Goal: Transaction & Acquisition: Book appointment/travel/reservation

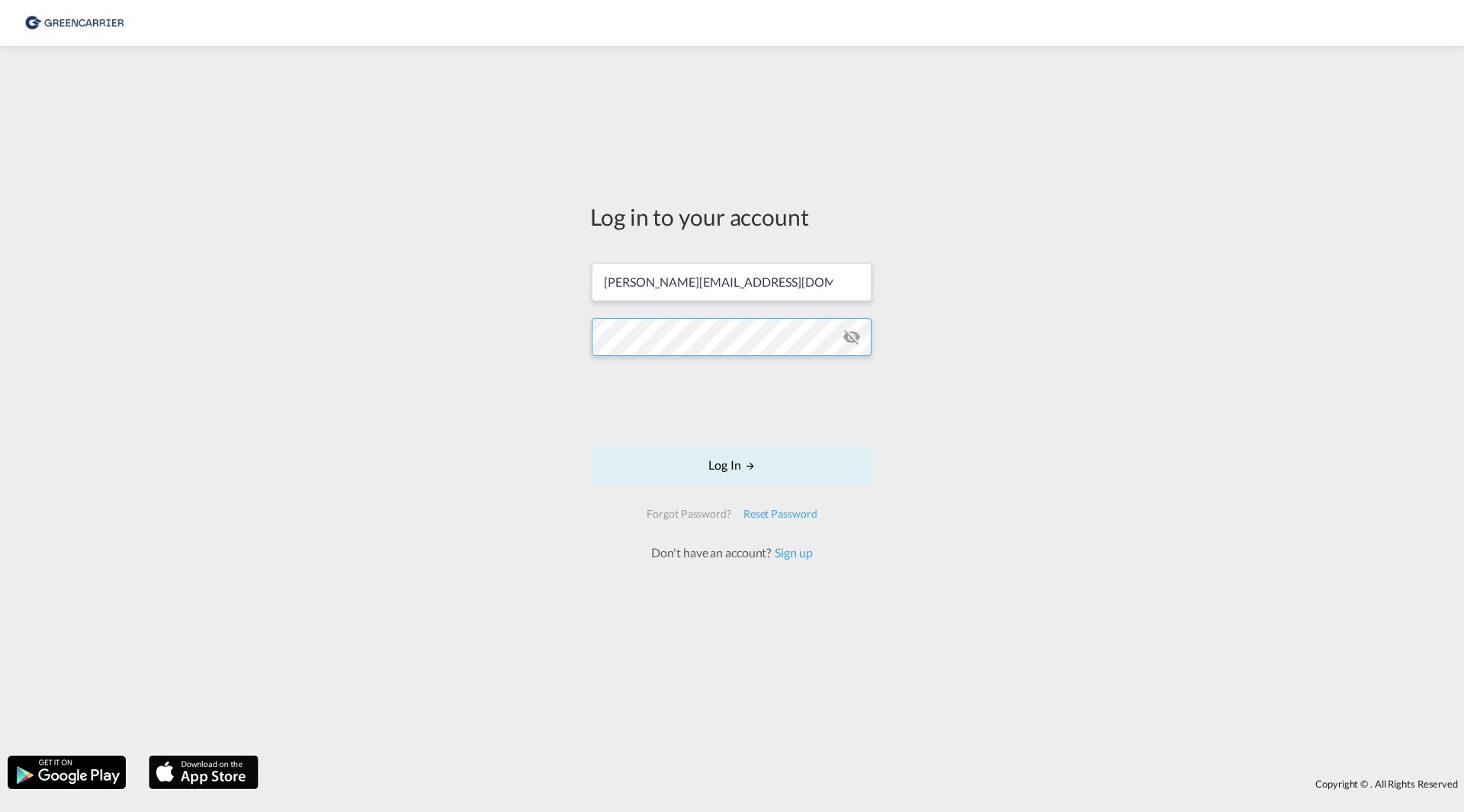
click at [591, 446] on button "Log In" at bounding box center [732, 465] width 284 height 38
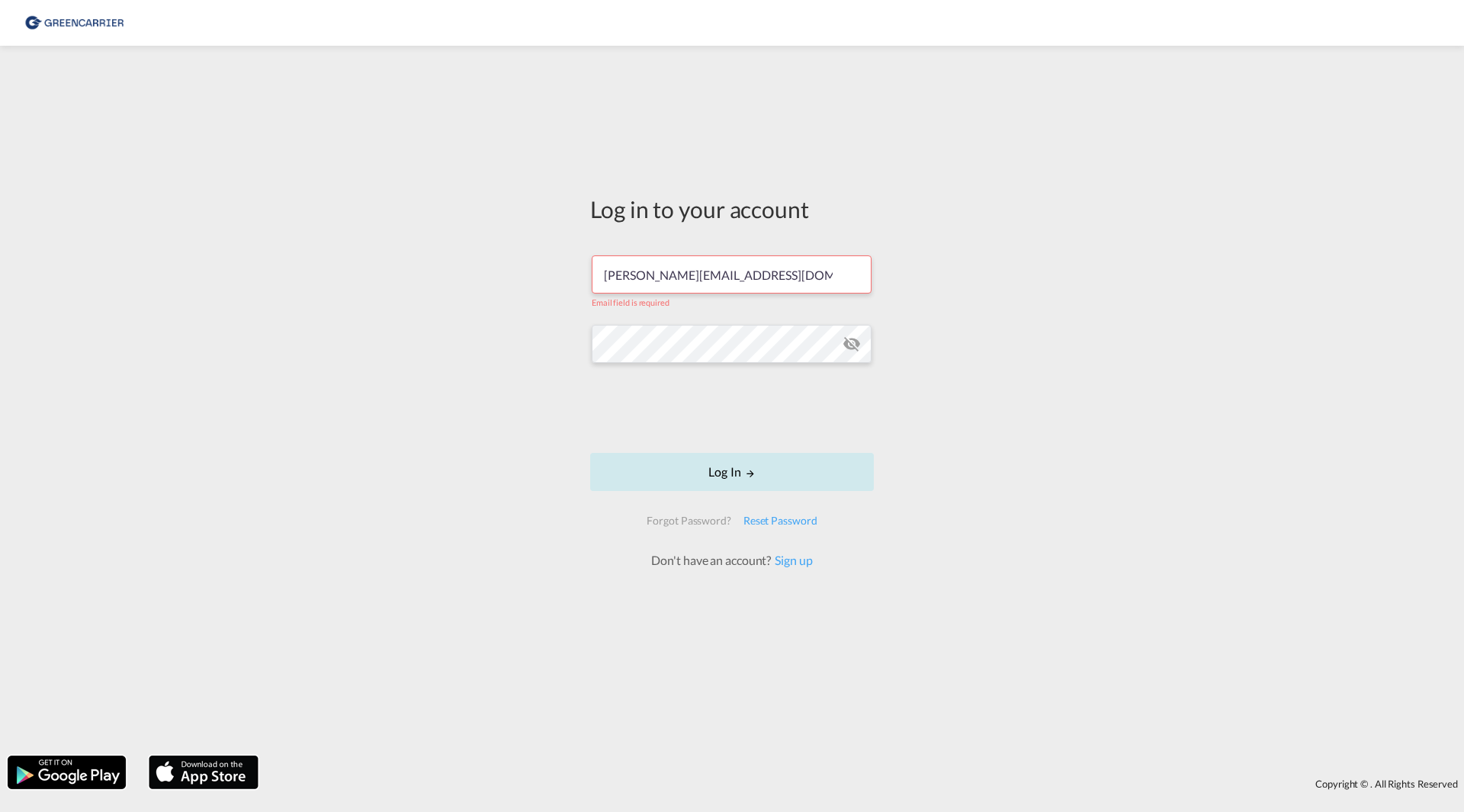
click at [739, 476] on button "Log In" at bounding box center [732, 472] width 284 height 38
click at [728, 472] on button "Log In" at bounding box center [732, 472] width 284 height 38
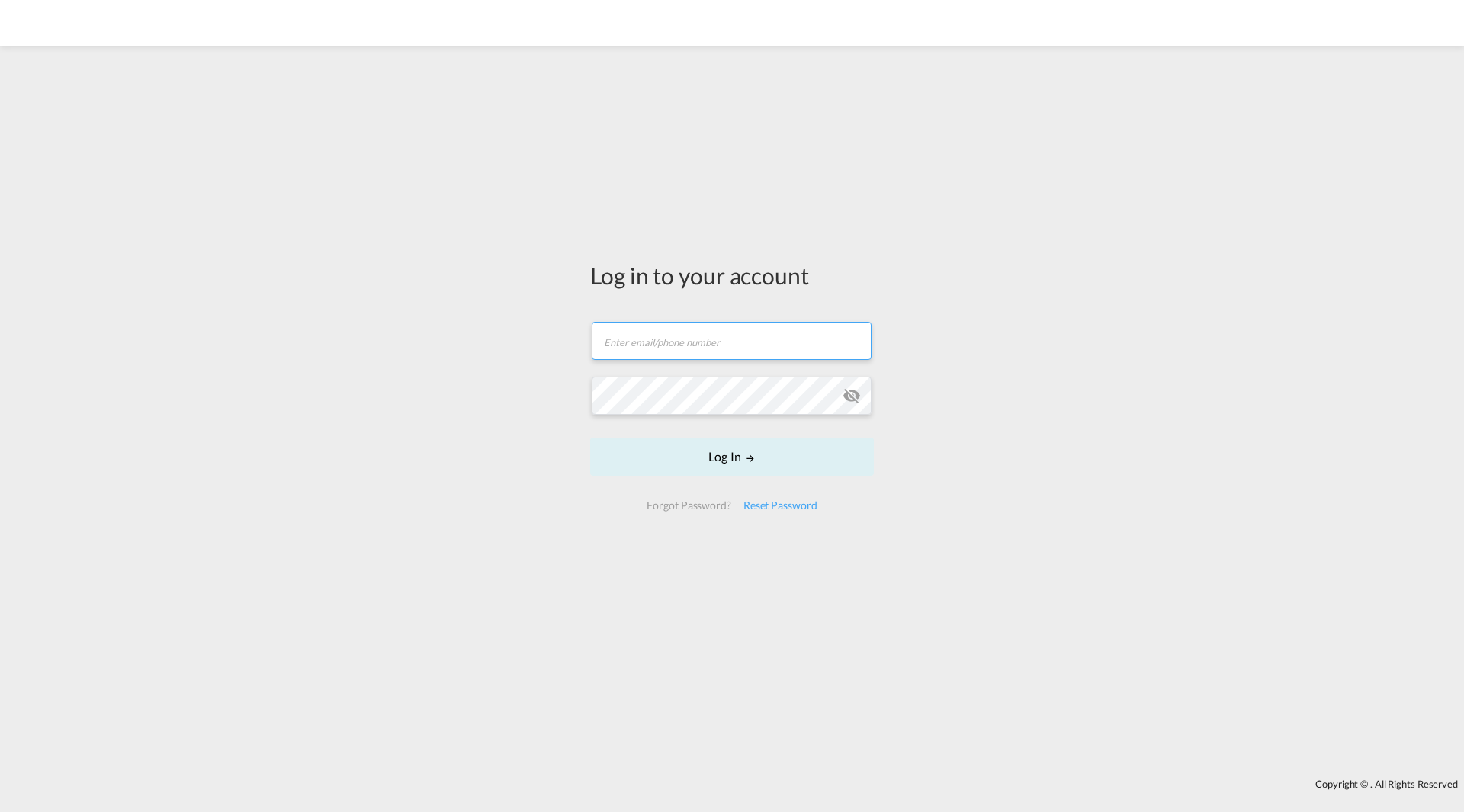
click at [665, 328] on input "text" at bounding box center [731, 341] width 280 height 38
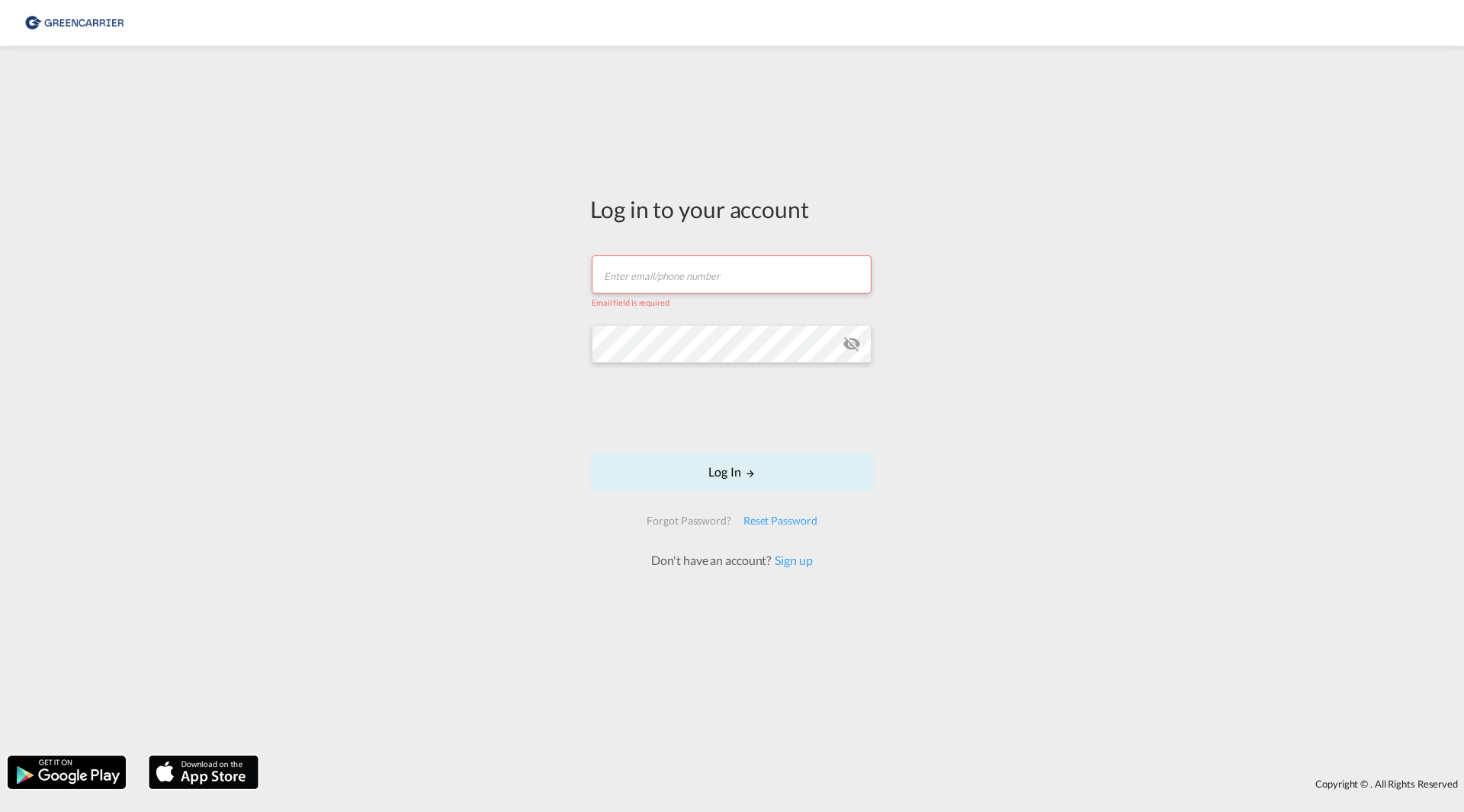
click at [736, 285] on input "text" at bounding box center [731, 275] width 280 height 38
type input "[PERSON_NAME][EMAIL_ADDRESS][DOMAIN_NAME]"
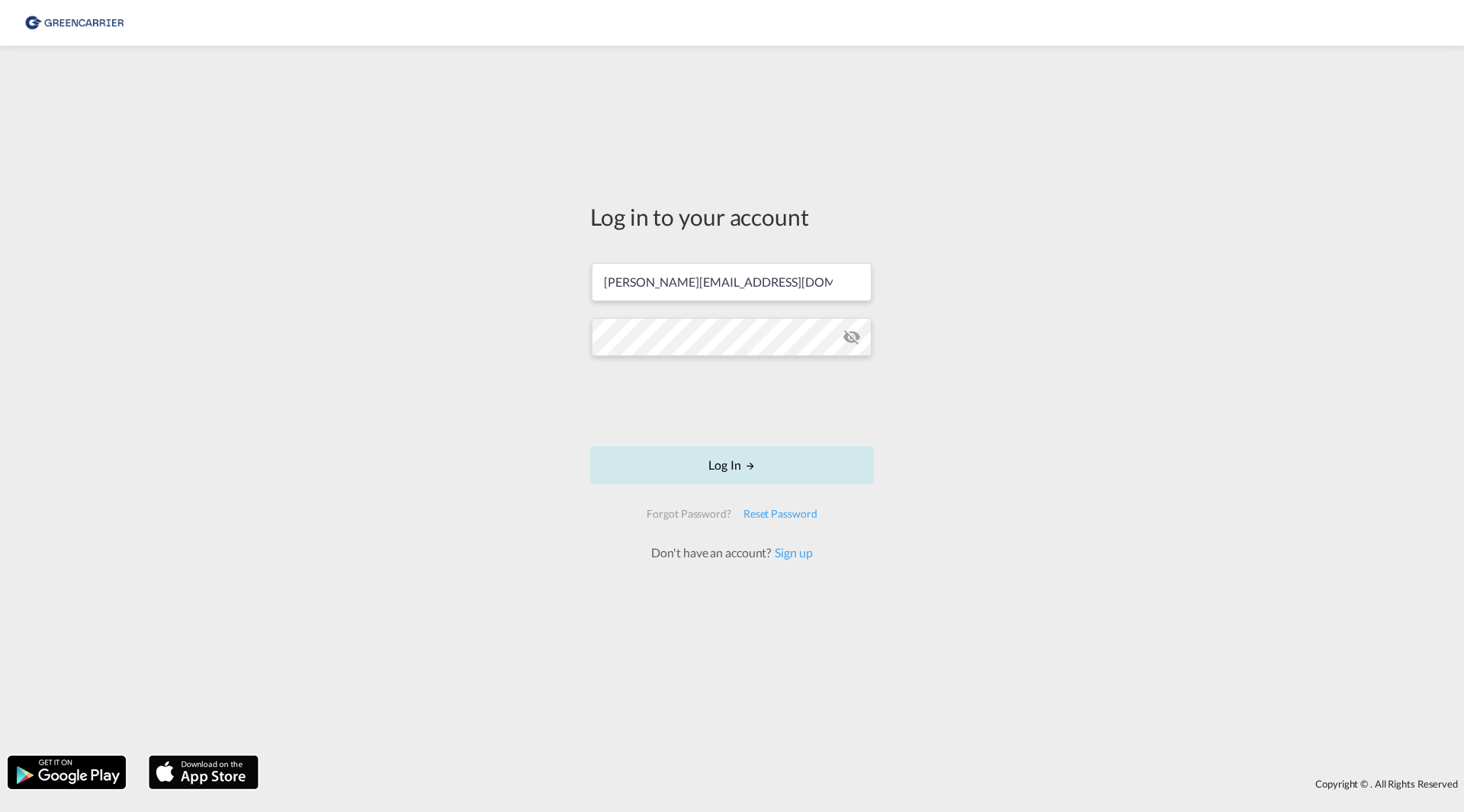
click at [733, 458] on button "Log In" at bounding box center [732, 465] width 284 height 38
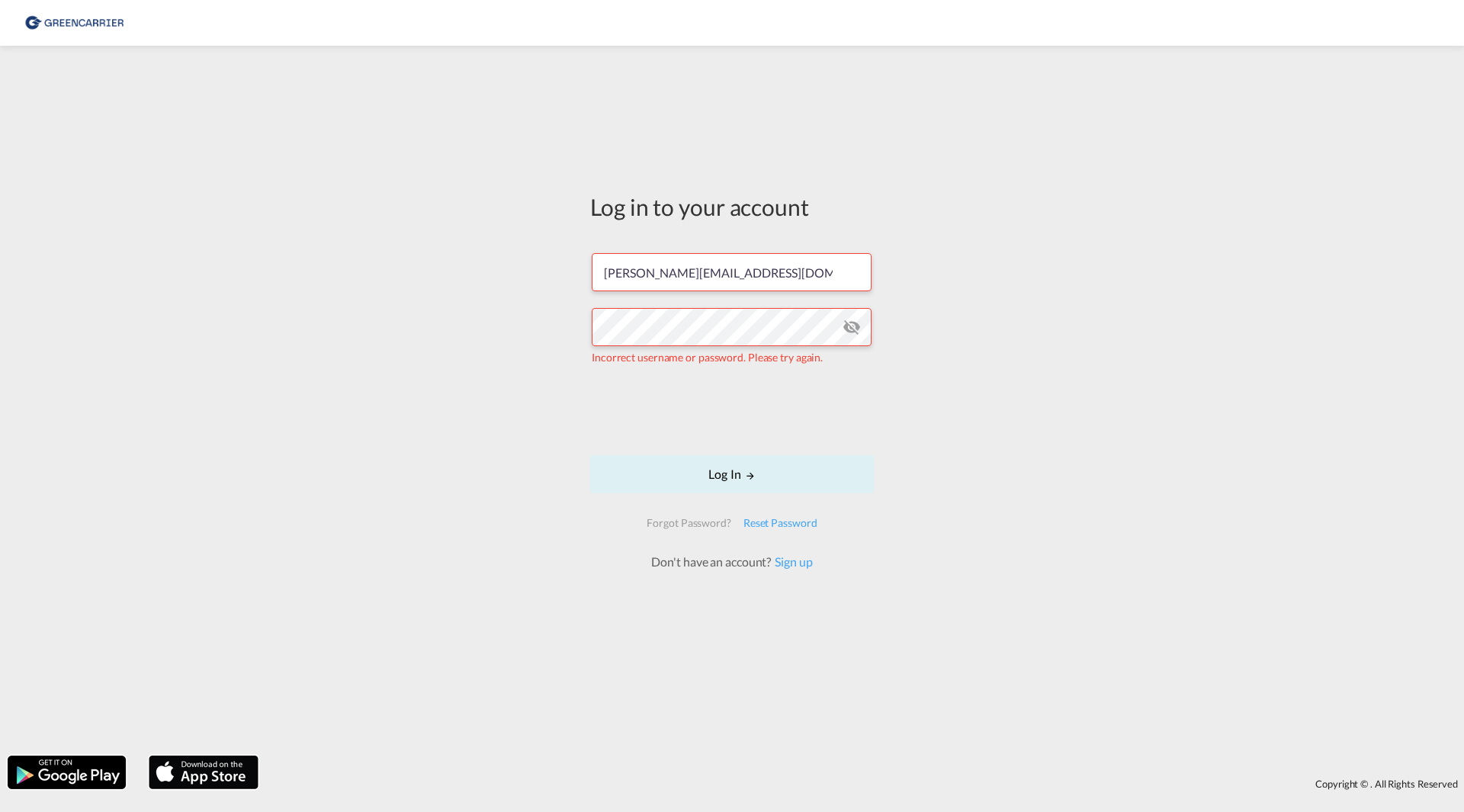
click at [850, 322] on md-icon "icon-eye-off" at bounding box center [852, 327] width 18 height 18
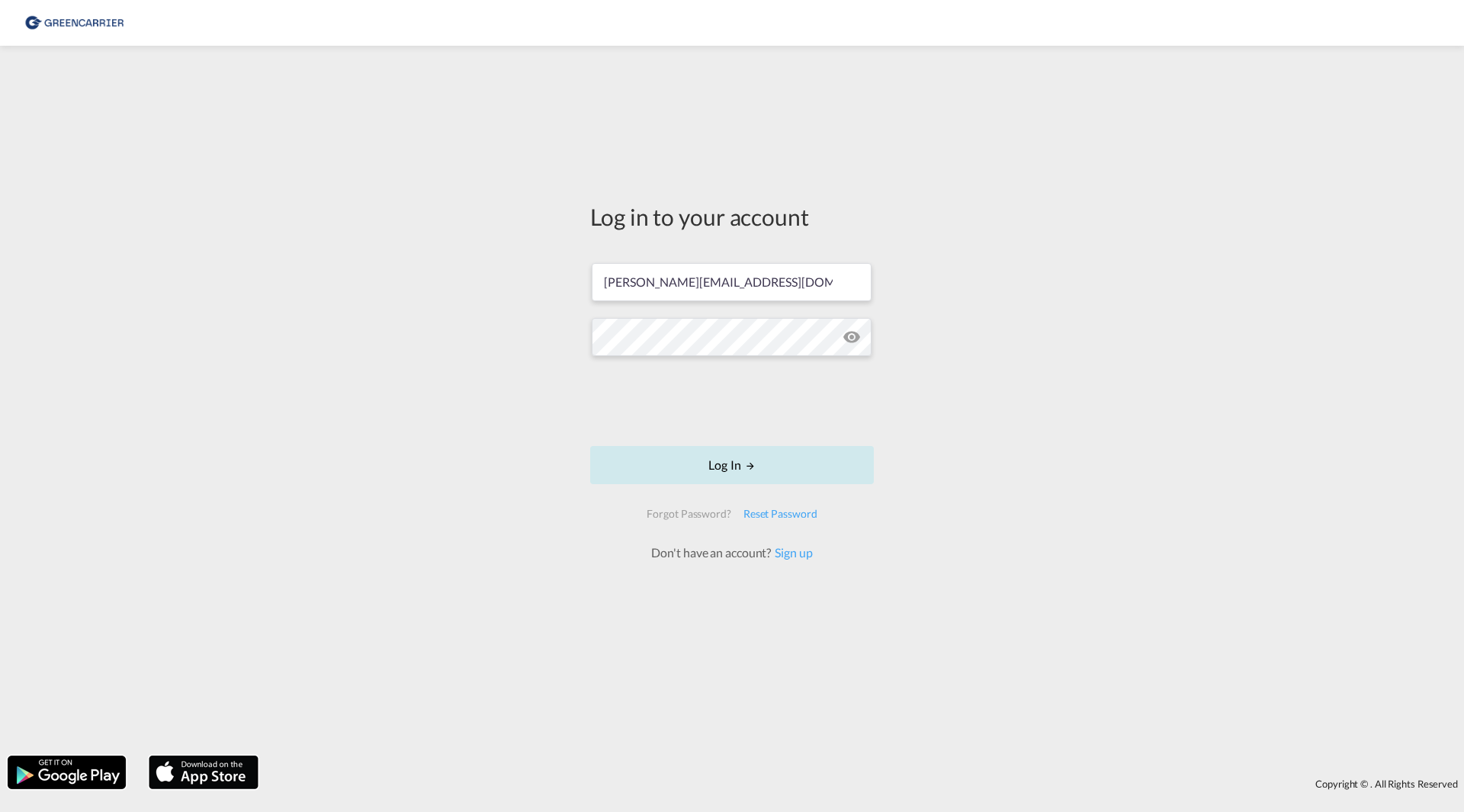
click at [709, 453] on button "Log In" at bounding box center [732, 465] width 284 height 38
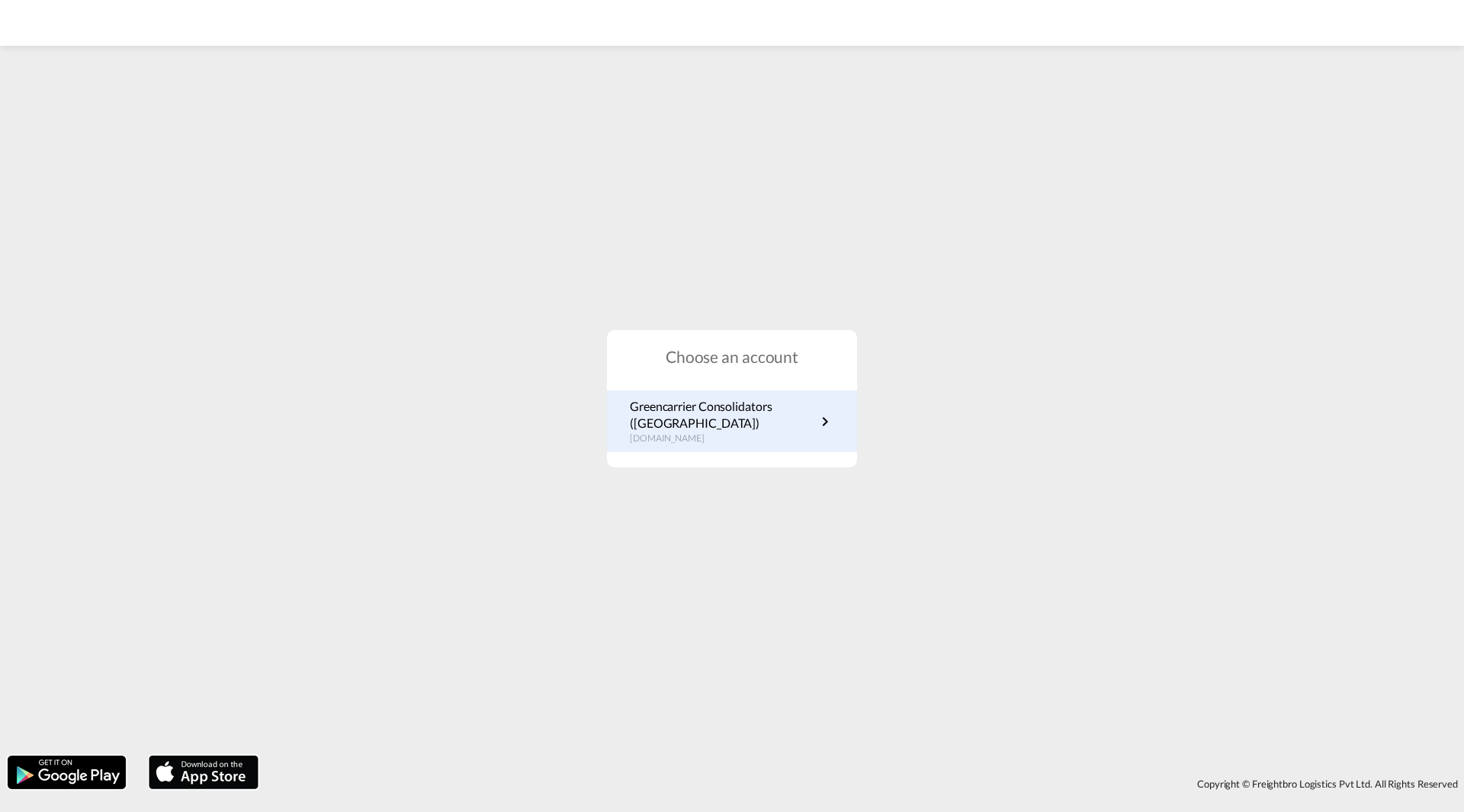
click at [739, 414] on p "Greencarrier Consolidators ([GEOGRAPHIC_DATA])" at bounding box center [723, 414] width 186 height 34
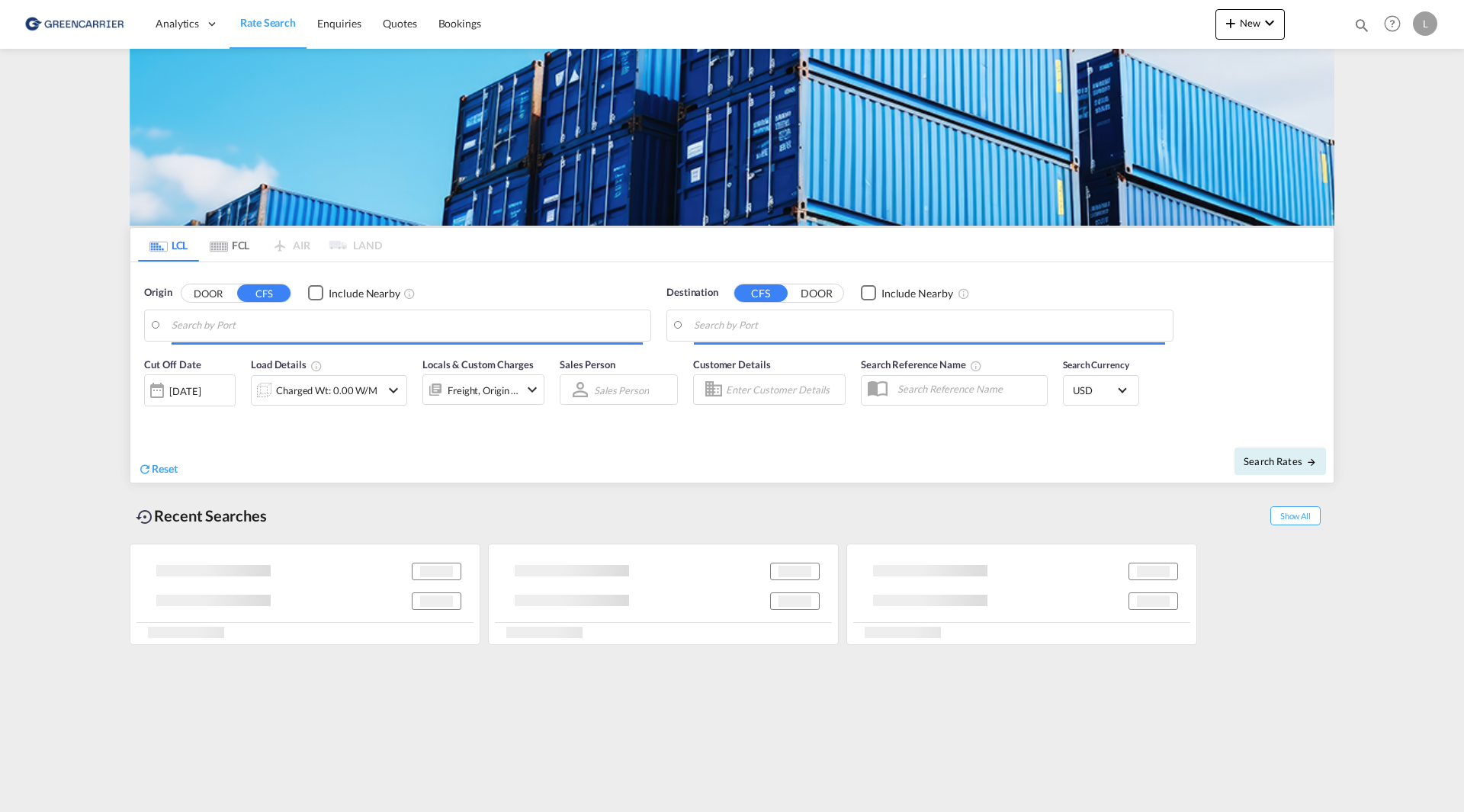
type input "SE-42834, Kållered, Västra Götaland"
type input "Haiphong, VNHPH"
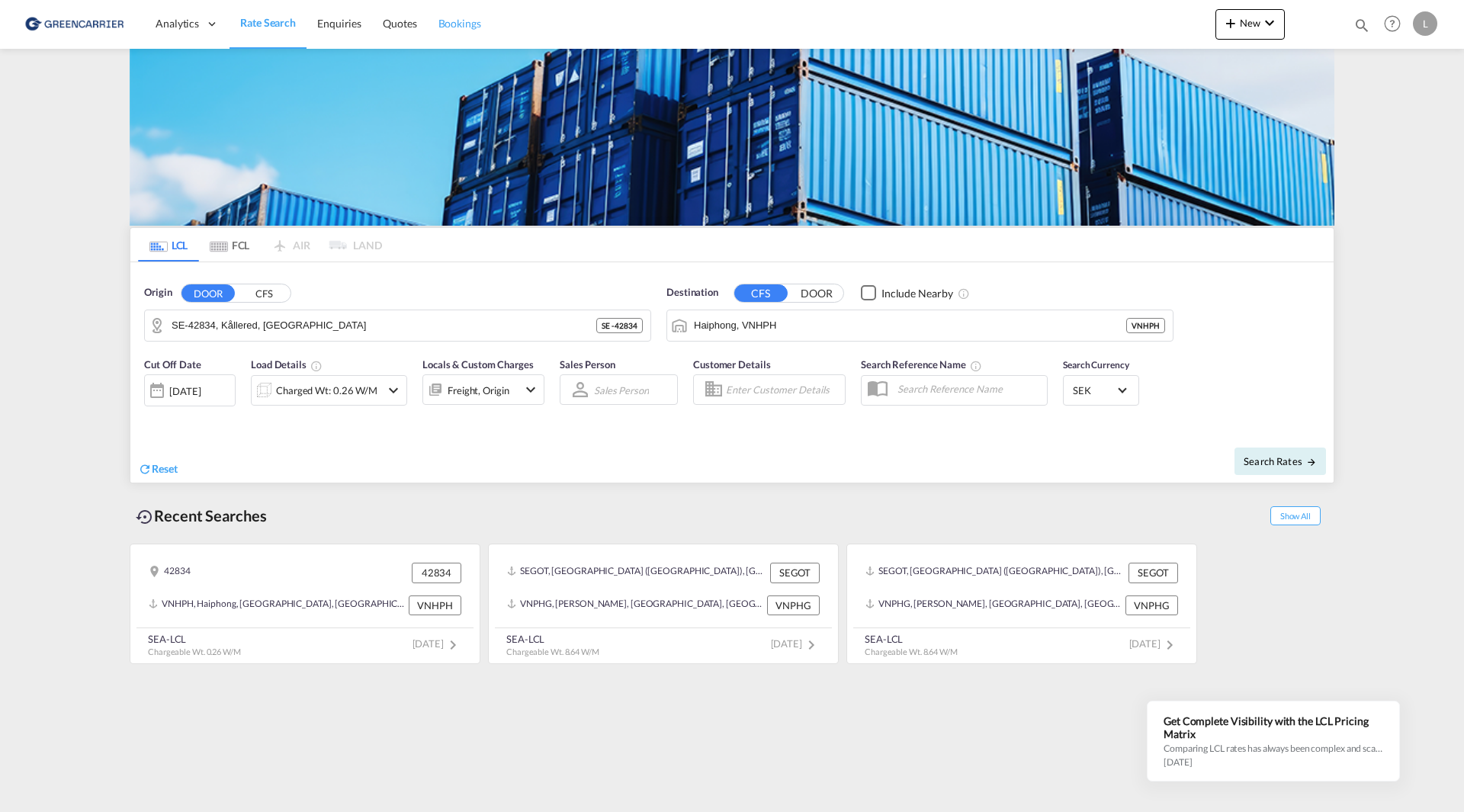
click at [490, 27] on link "Bookings" at bounding box center [459, 24] width 64 height 50
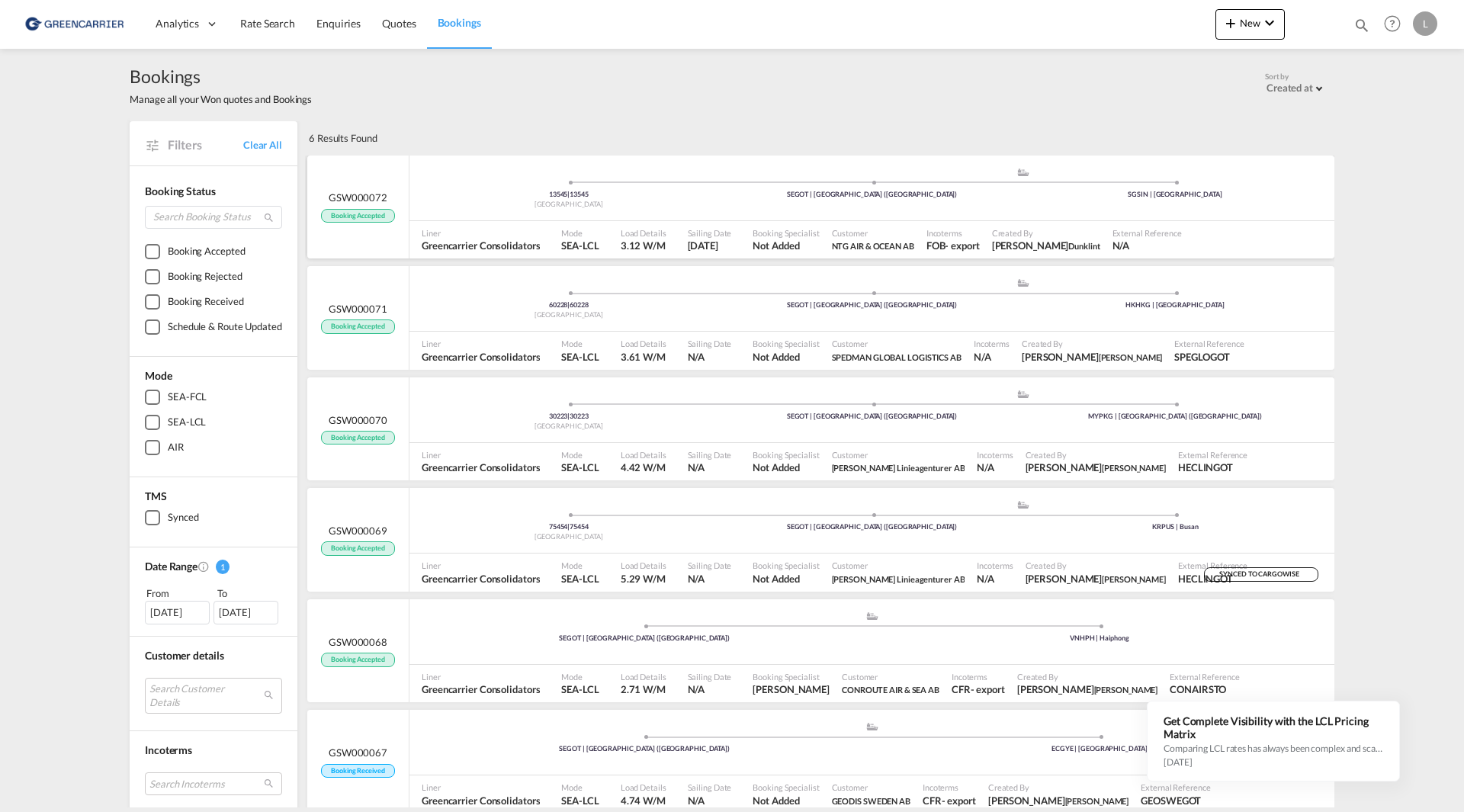
click at [608, 221] on div "Mode SEA-LCL" at bounding box center [584, 240] width 59 height 38
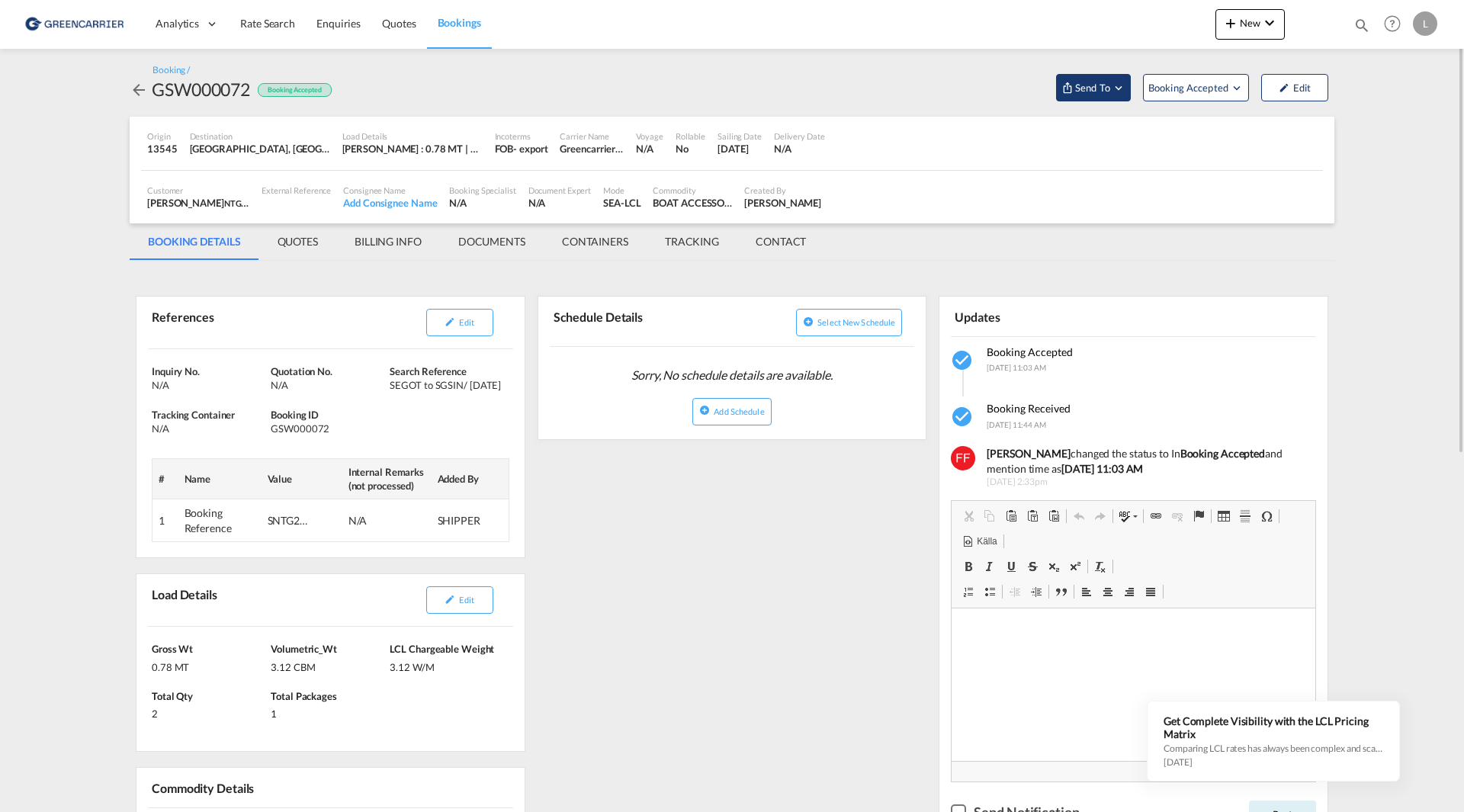
click at [1111, 96] on button "Send To" at bounding box center [1093, 87] width 74 height 27
click at [1274, 137] on span "Send Booking" at bounding box center [1245, 140] width 60 height 25
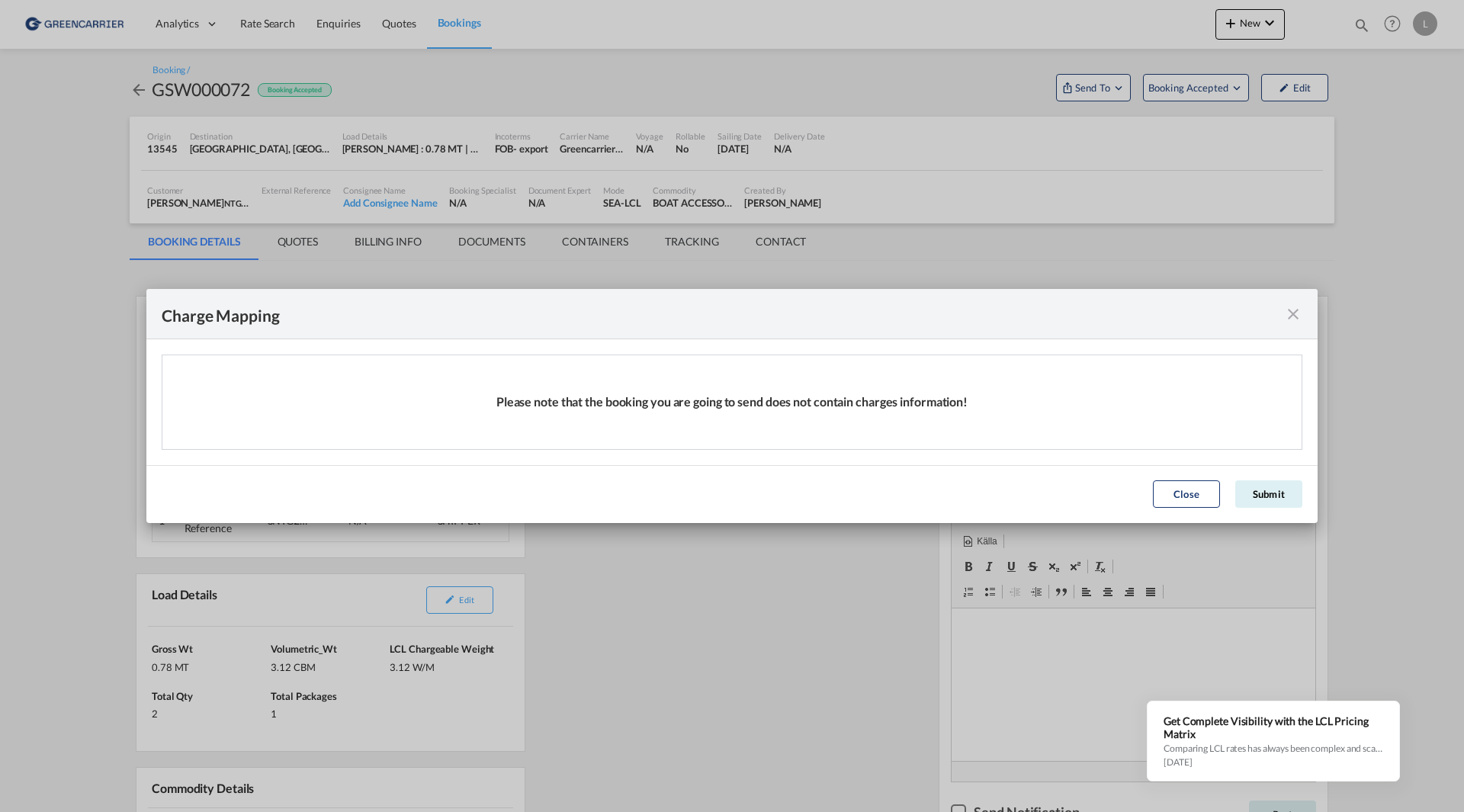
drag, startPoint x: 519, startPoint y: 399, endPoint x: 984, endPoint y: 406, distance: 465.1
click at [984, 406] on div "Please note that the booking you are going to send does not contain charges inf…" at bounding box center [731, 402] width 1139 height 93
click at [989, 406] on div "Please note that the booking you are going to send does not contain charges inf…" at bounding box center [731, 402] width 1139 height 93
drag, startPoint x: 993, startPoint y: 405, endPoint x: 1161, endPoint y: 466, distance: 178.7
click at [760, 402] on div "Please note that the booking you are going to send does not contain charges inf…" at bounding box center [731, 402] width 1139 height 93
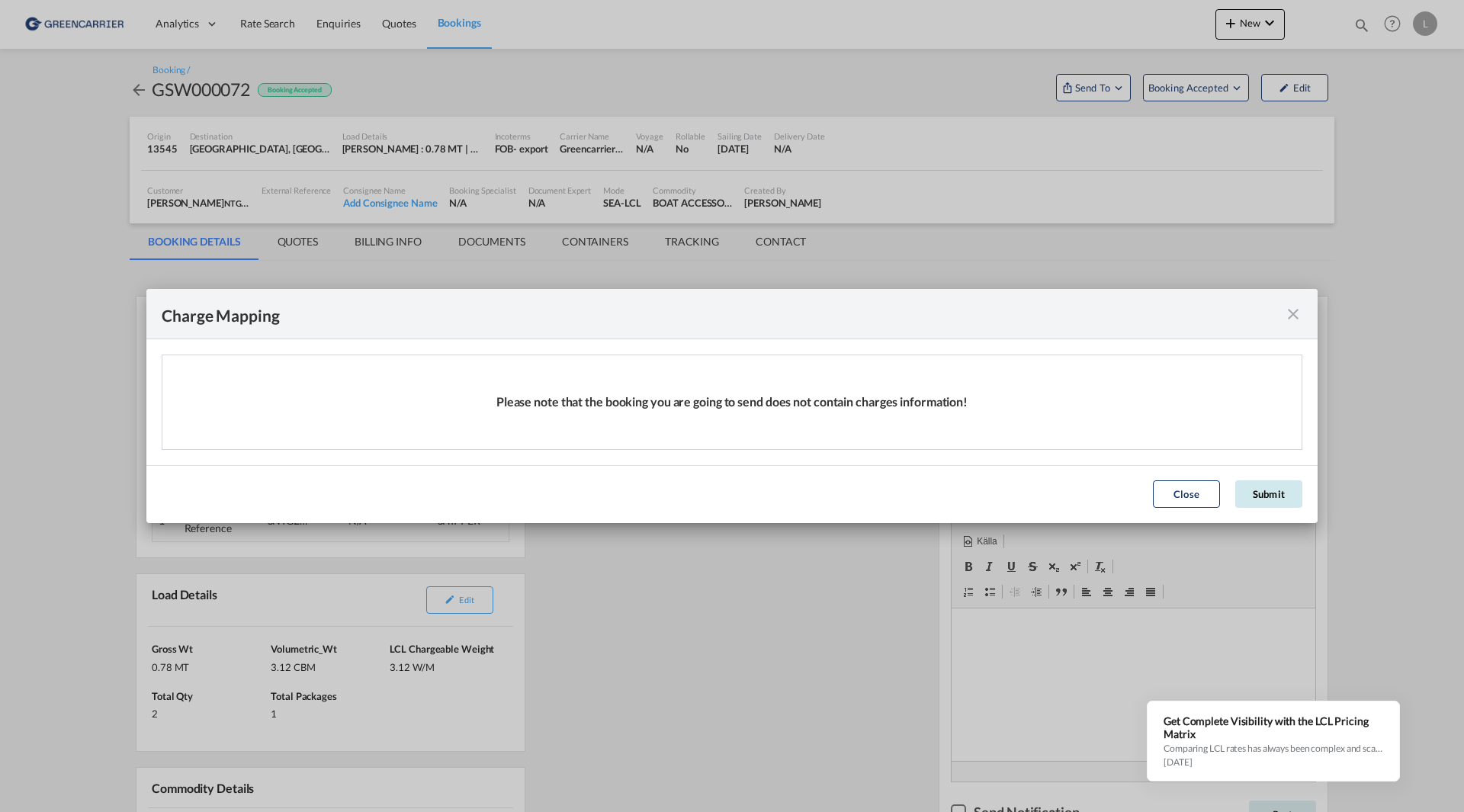
click at [1258, 494] on button "Submit" at bounding box center [1269, 494] width 67 height 27
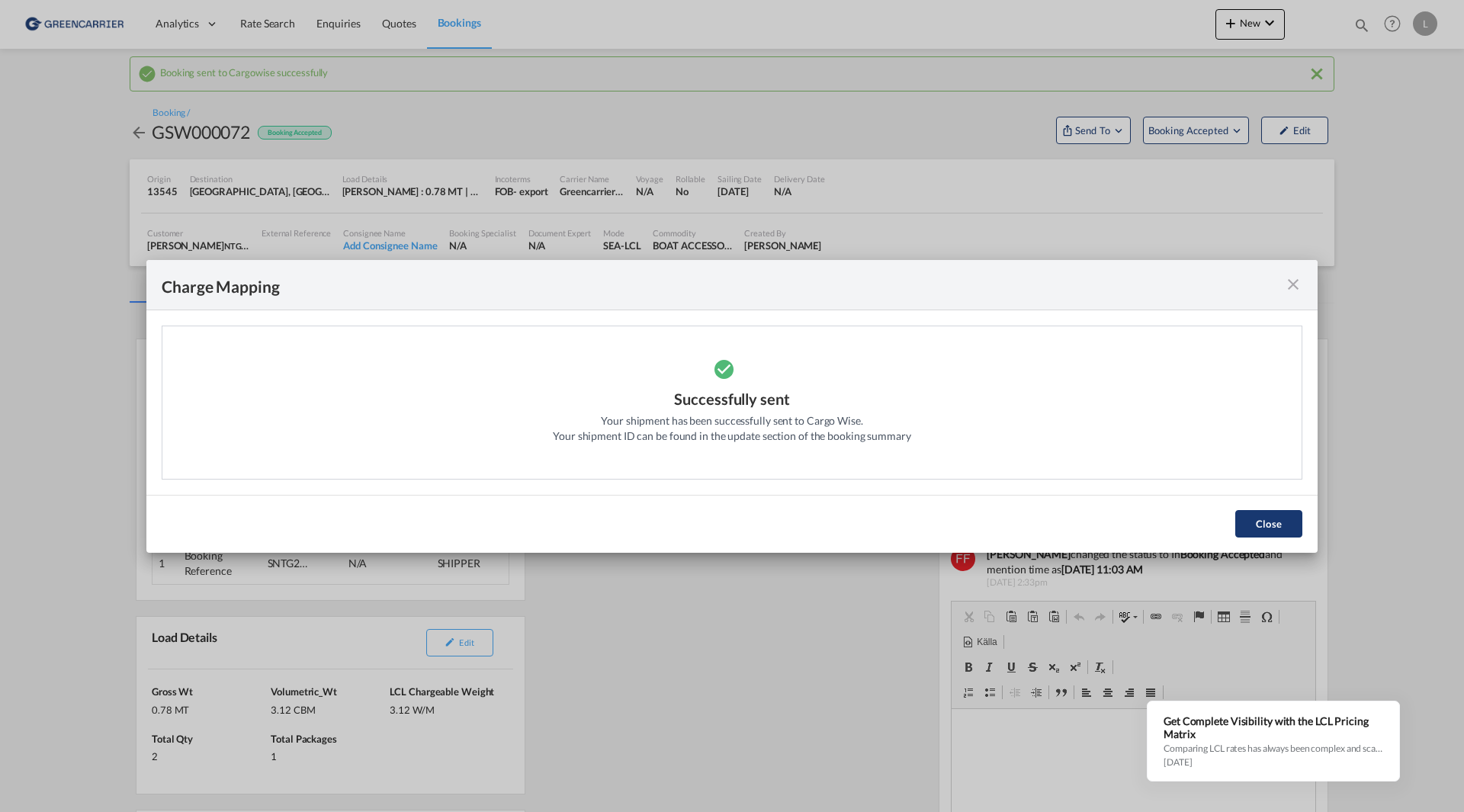
click at [1283, 520] on button "Close" at bounding box center [1269, 523] width 67 height 27
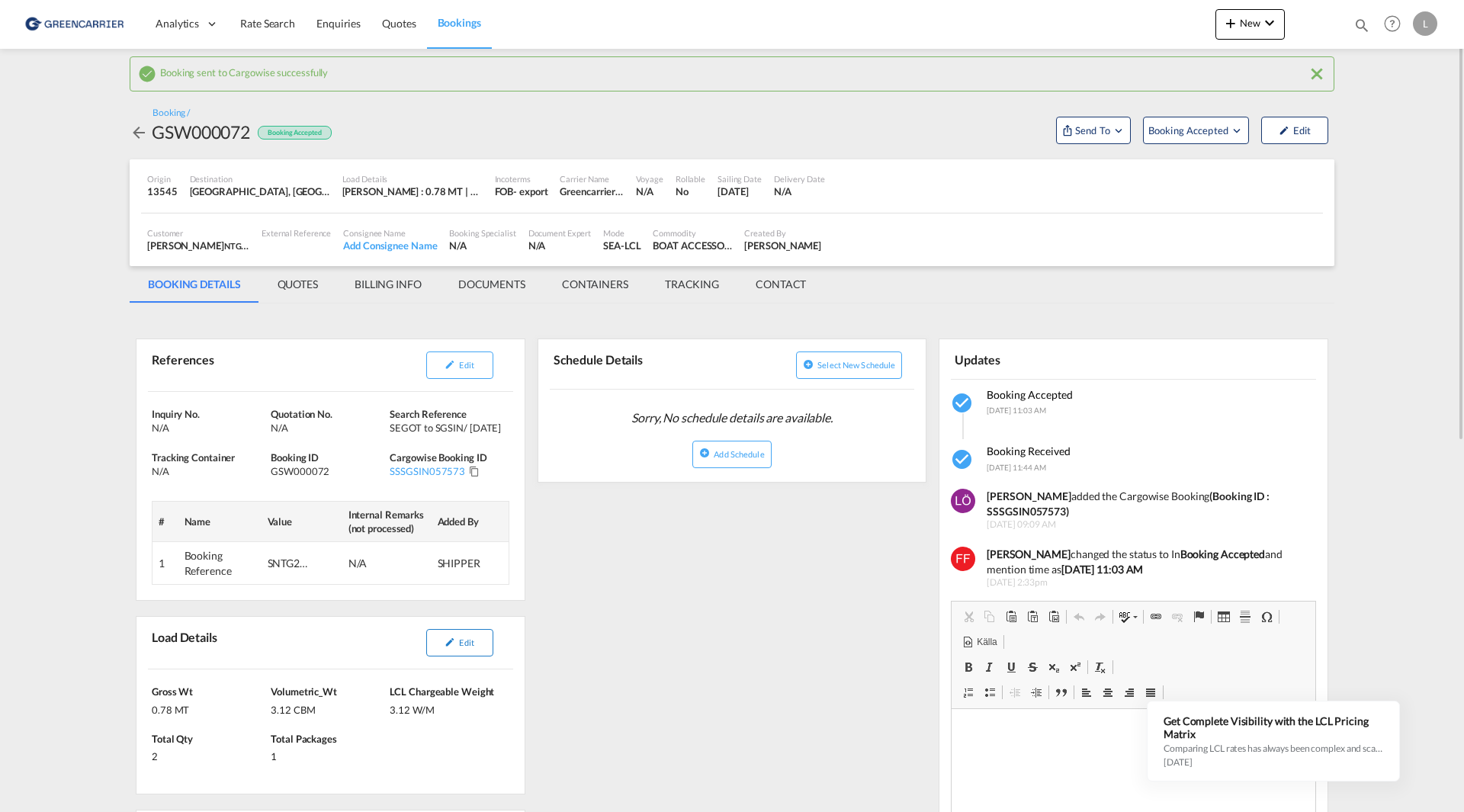
click at [455, 642] on md-icon "icon-pencil" at bounding box center [450, 642] width 11 height 11
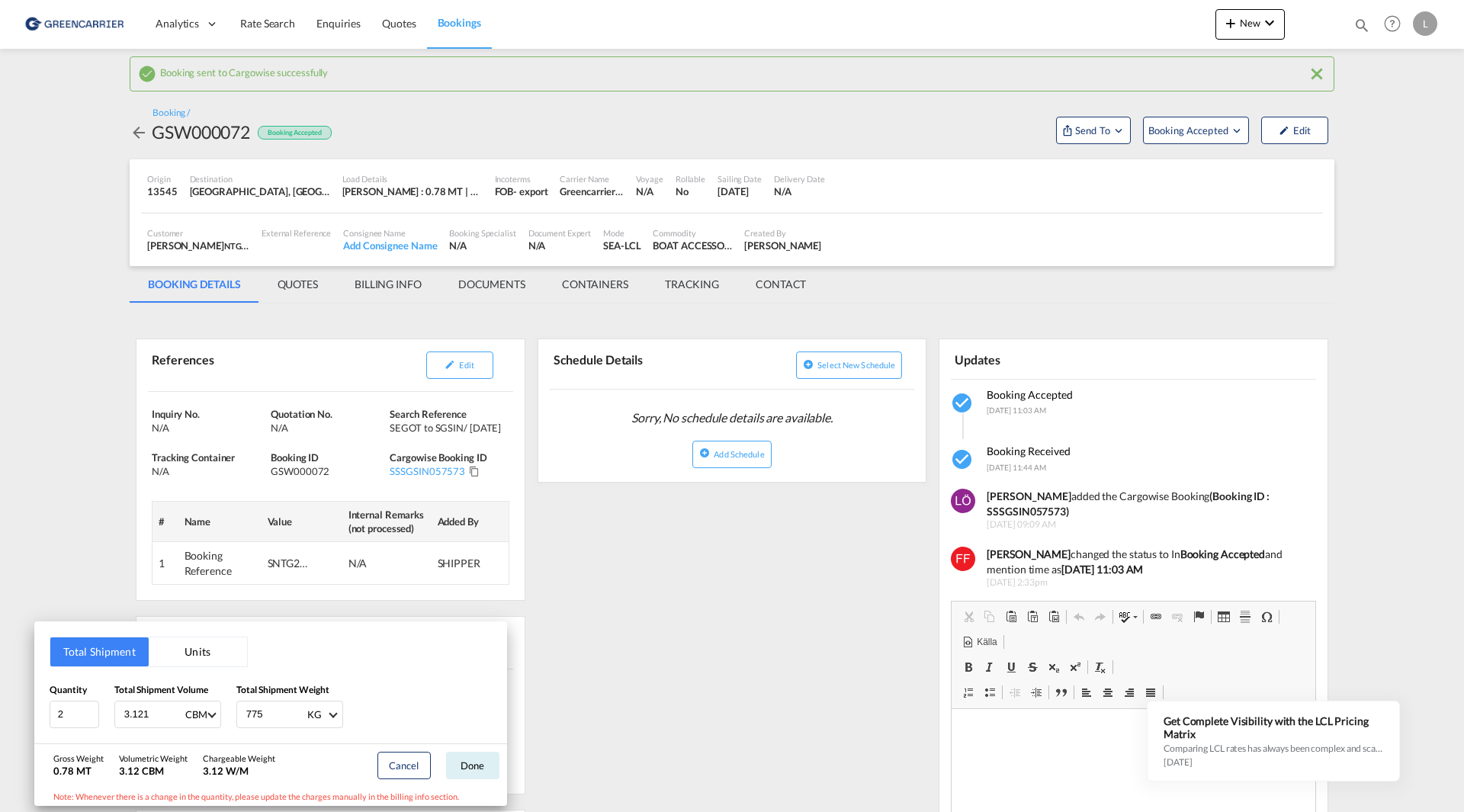
drag, startPoint x: 639, startPoint y: 724, endPoint x: 525, endPoint y: 695, distance: 117.6
click at [639, 724] on div "Total Shipment Units Quantity 2 Total Shipment Volume 3.121 CBM CBM CFT Total S…" at bounding box center [732, 406] width 1464 height 812
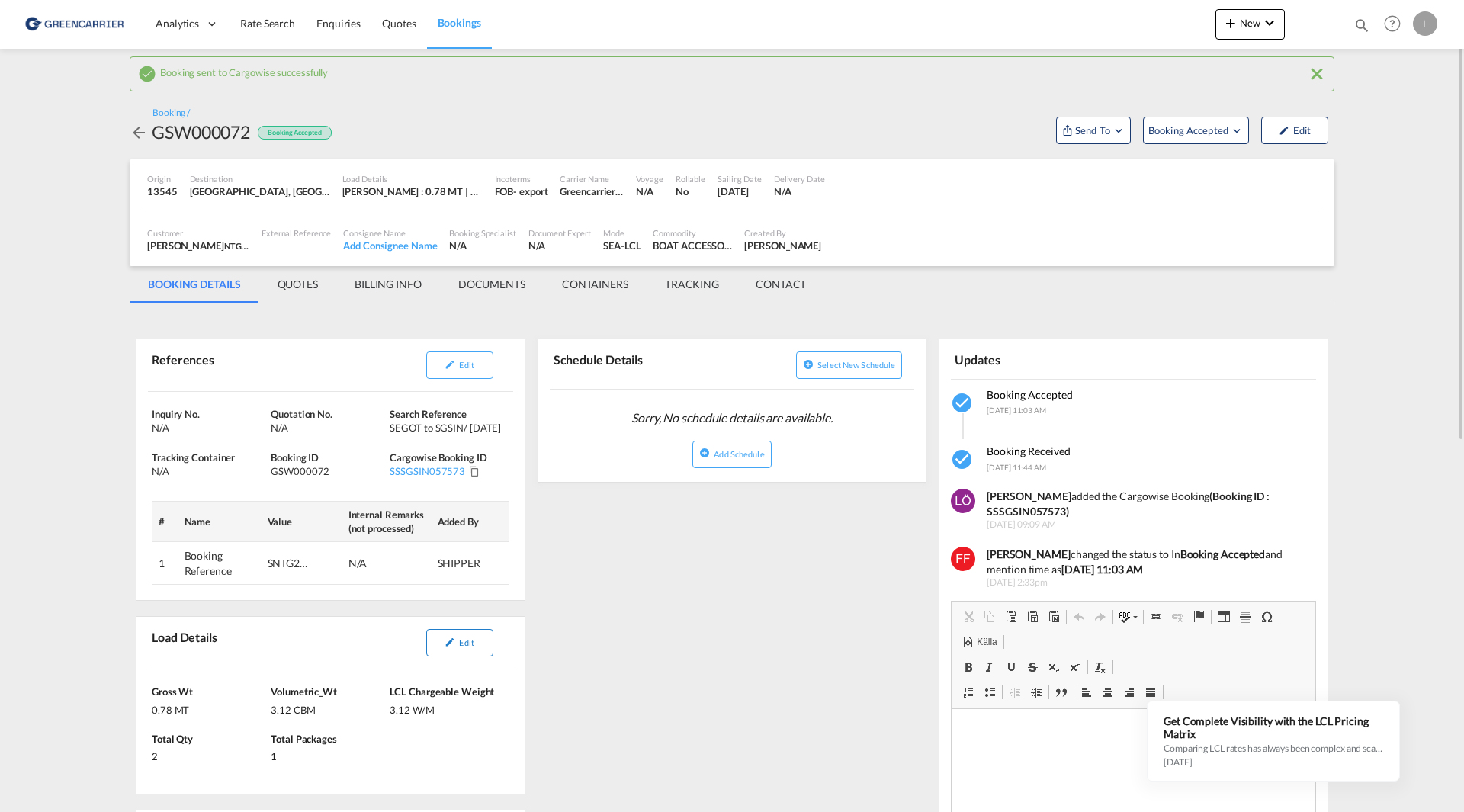
click at [464, 646] on span "Edit" at bounding box center [466, 642] width 15 height 10
